Goal: Task Accomplishment & Management: Use online tool/utility

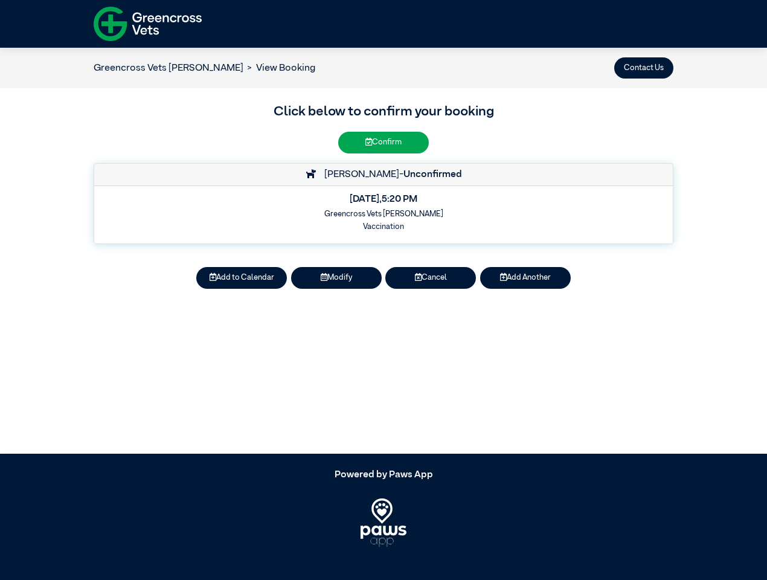
click at [644, 68] on button "Contact Us" at bounding box center [643, 67] width 59 height 21
click at [242, 278] on button "Add to Calendar" at bounding box center [241, 277] width 91 height 21
click at [336, 278] on button "Modify" at bounding box center [336, 277] width 91 height 21
click at [430, 278] on button "Cancel" at bounding box center [430, 277] width 91 height 21
click at [525, 278] on button "Add Another" at bounding box center [525, 277] width 91 height 21
